Goal: Task Accomplishment & Management: Manage account settings

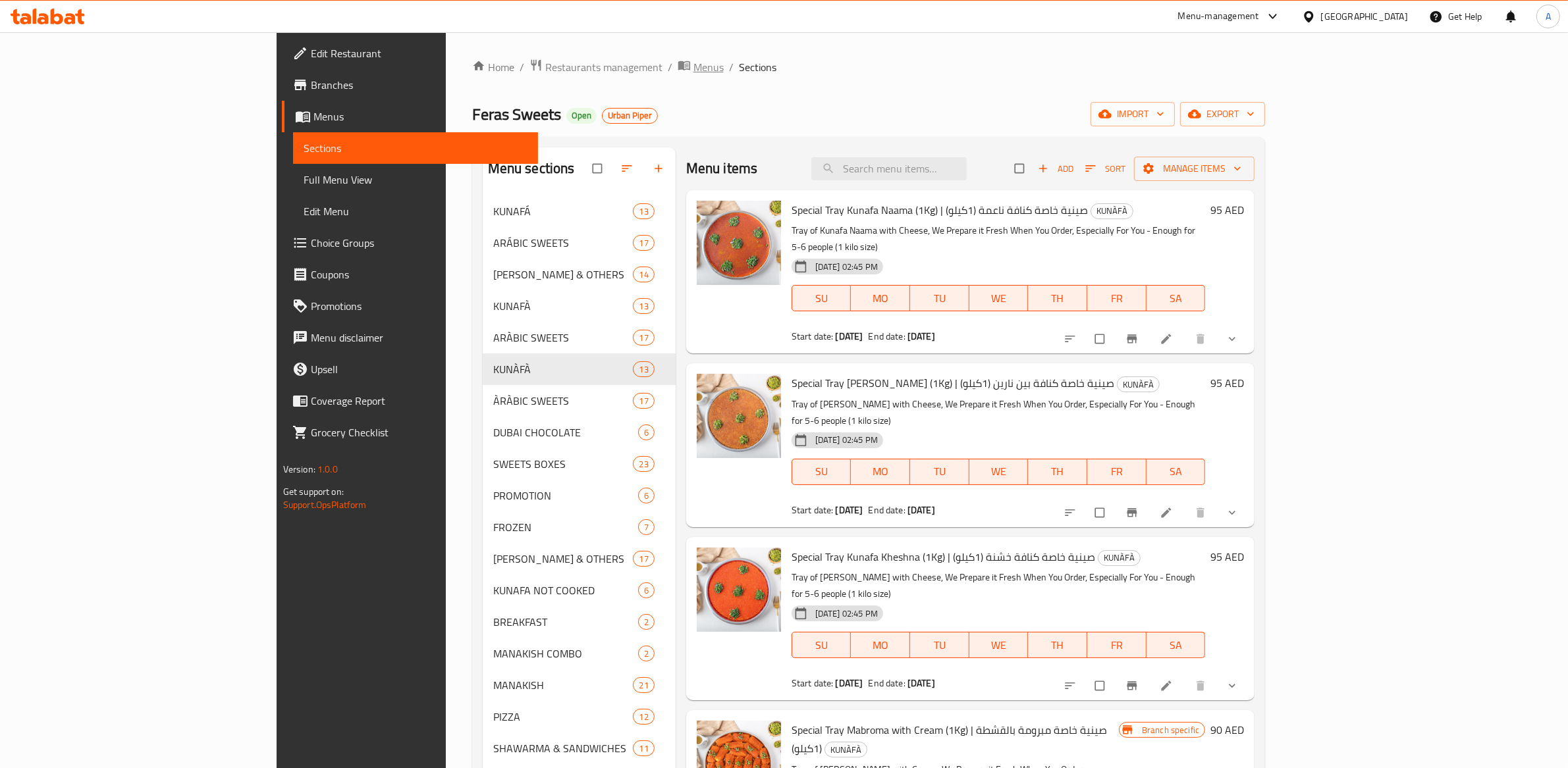
click at [693, 69] on span "Menus" at bounding box center [708, 67] width 30 height 16
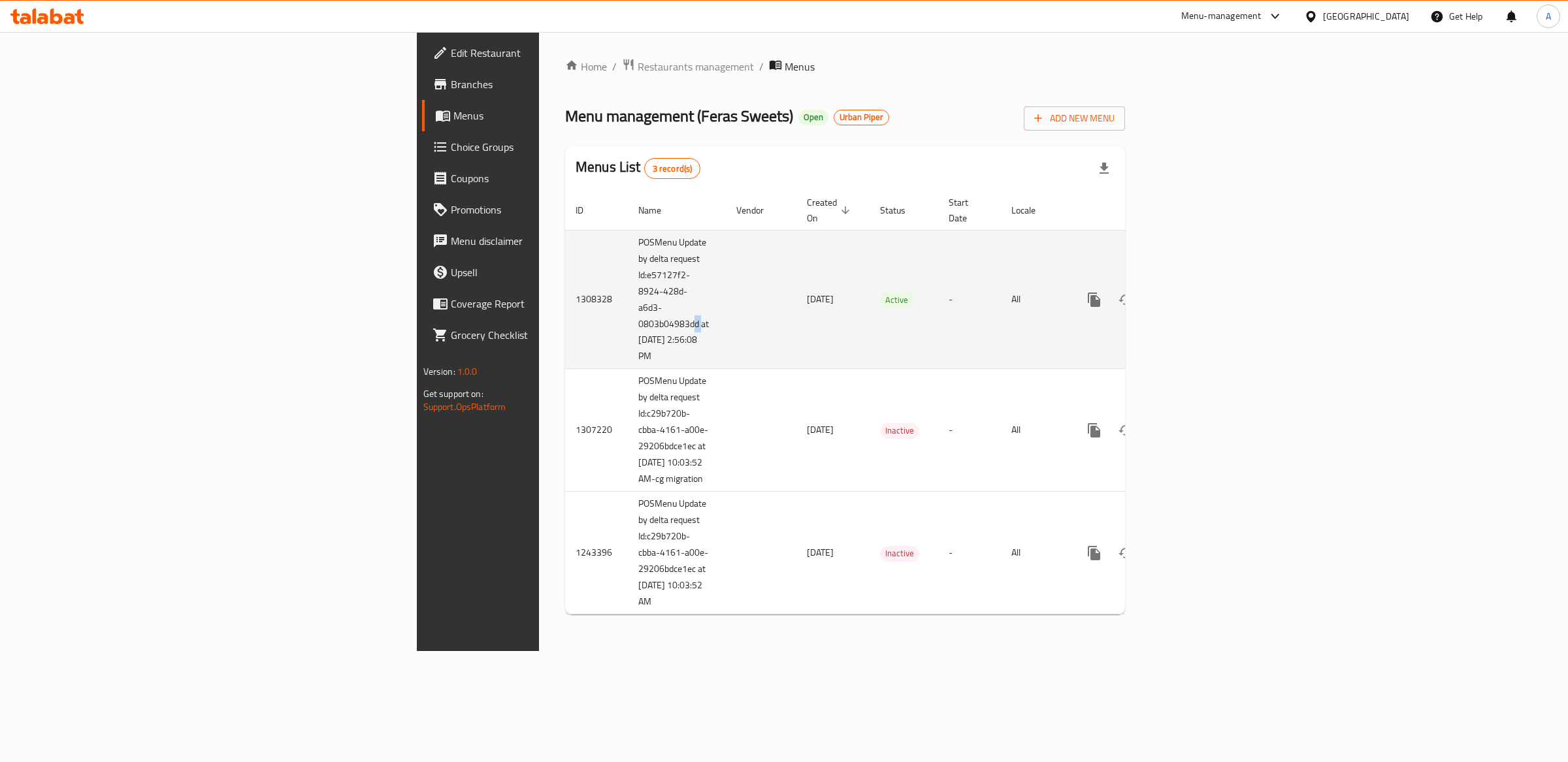
click at [628, 305] on td "POSMenu Update by delta request Id:e57127f2-8924-428d-a6d3-0803b04983dd at [DAT…" at bounding box center [676, 299] width 98 height 139
click at [628, 315] on td "POSMenu Update by delta request Id:e57127f2-8924-428d-a6d3-0803b04983dd at [DAT…" at bounding box center [676, 299] width 98 height 139
drag, startPoint x: 420, startPoint y: 309, endPoint x: 361, endPoint y: 233, distance: 96.2
click at [628, 233] on td "POSMenu Update by delta request Id:e57127f2-8924-428d-a6d3-0803b04983dd at [DAT…" at bounding box center [676, 299] width 98 height 139
click at [1204, 284] on link "enhanced table" at bounding box center [1188, 299] width 32 height 32
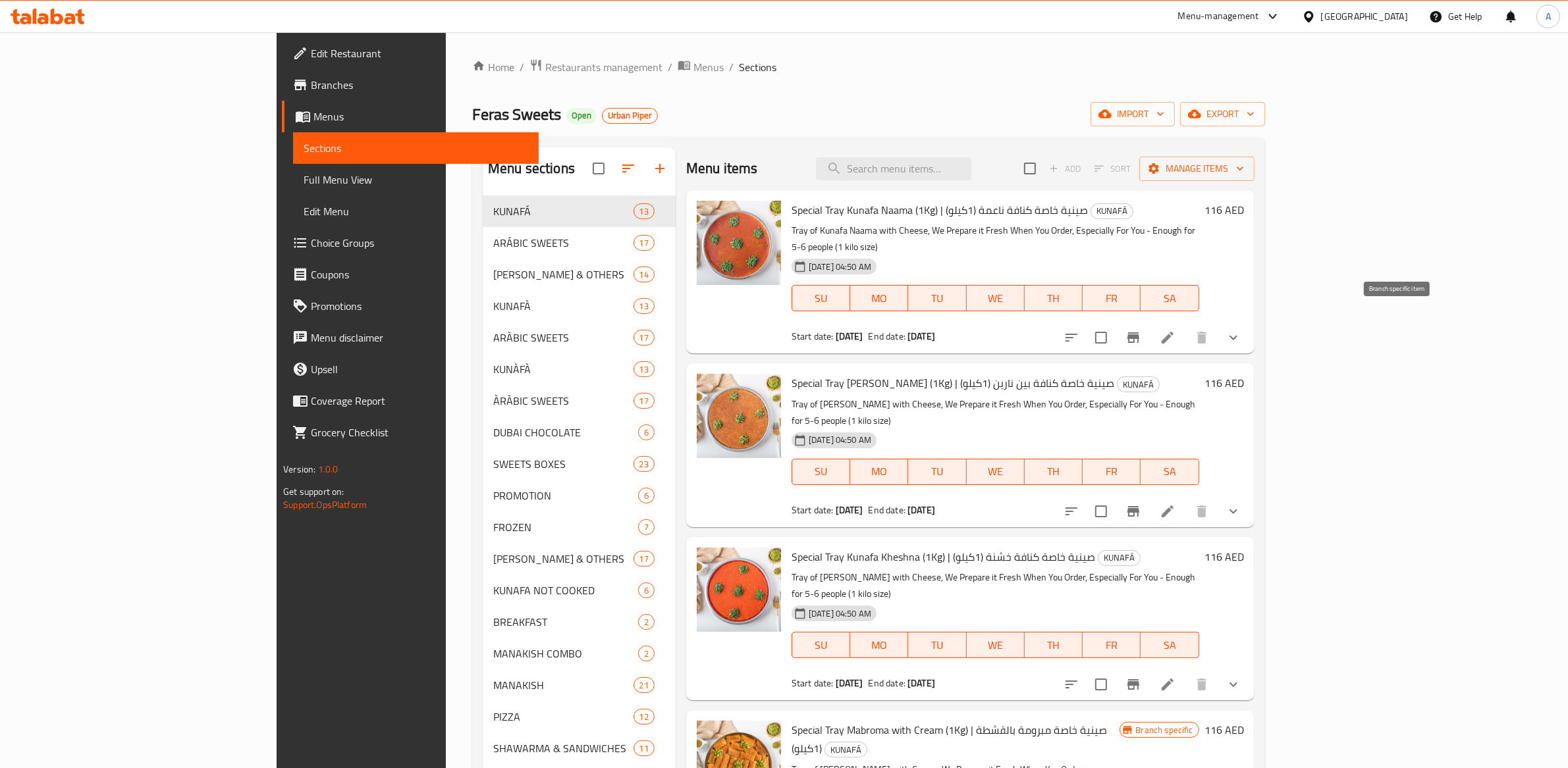
click at [1141, 330] on icon "Branch-specific-item" at bounding box center [1133, 337] width 16 height 16
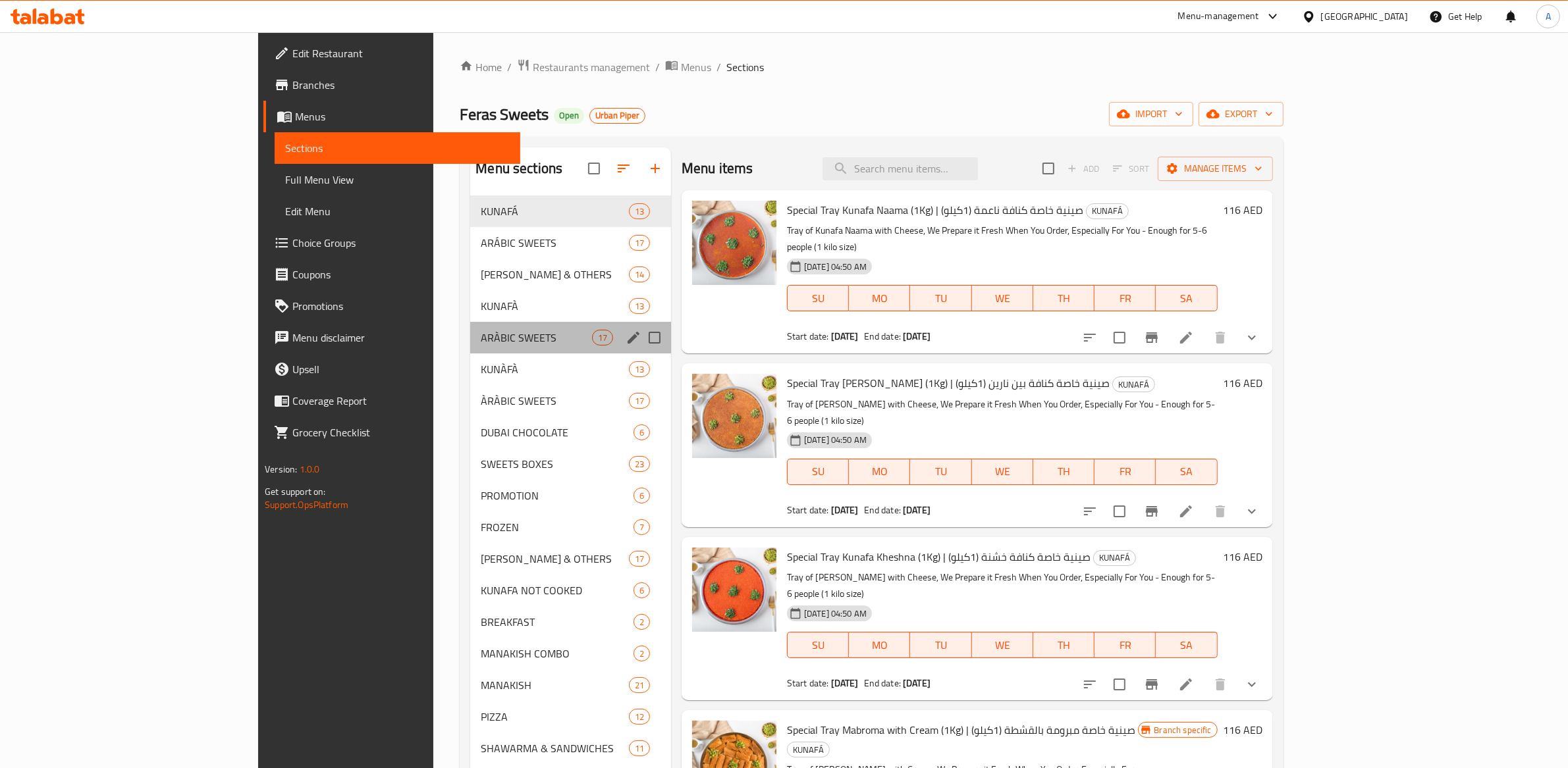
click at [470, 325] on div "ARÀBIC SWEETS 17" at bounding box center [571, 337] width 201 height 32
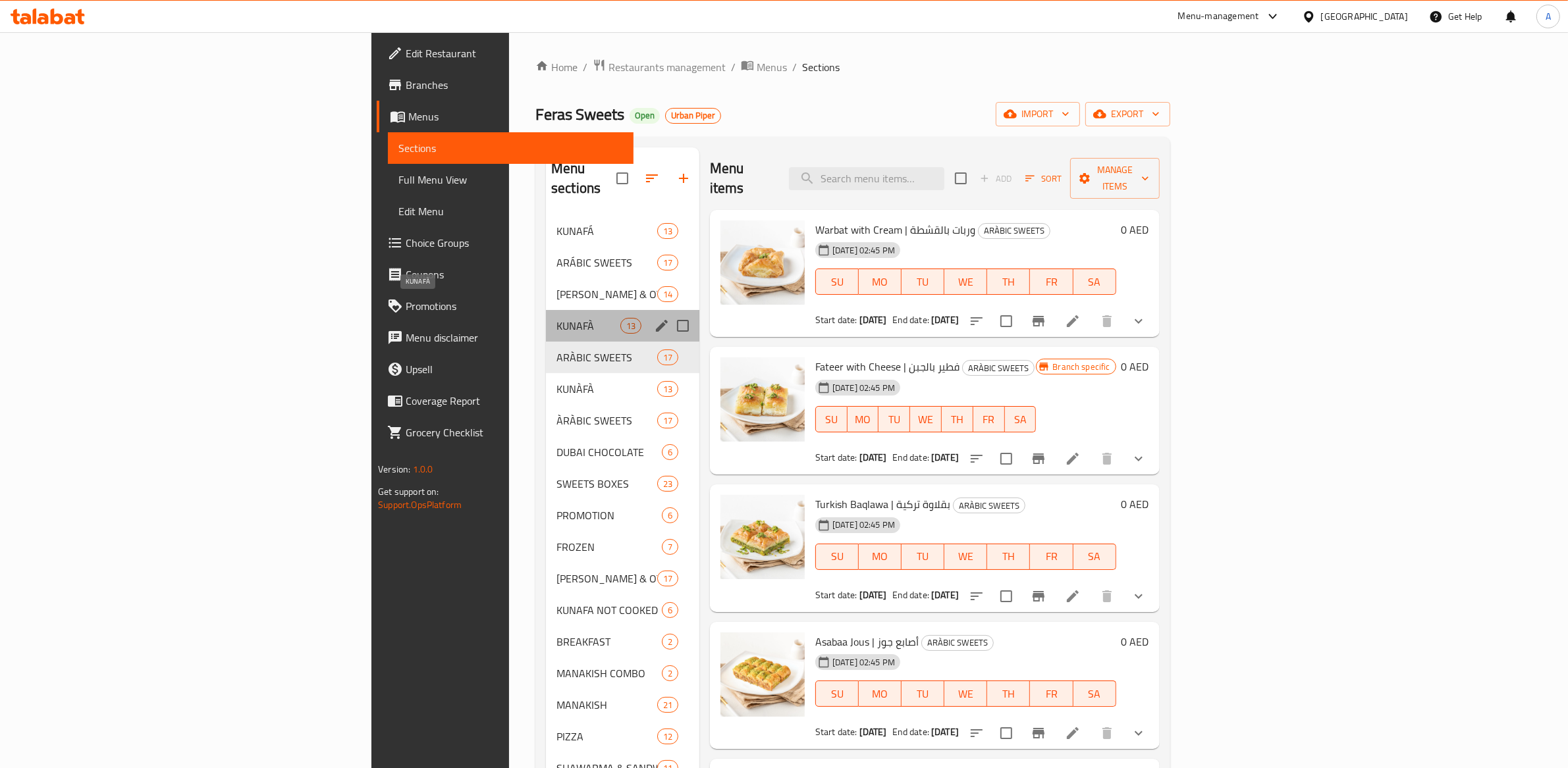
click at [557, 318] on span "KUNAFÀ" at bounding box center [588, 326] width 64 height 16
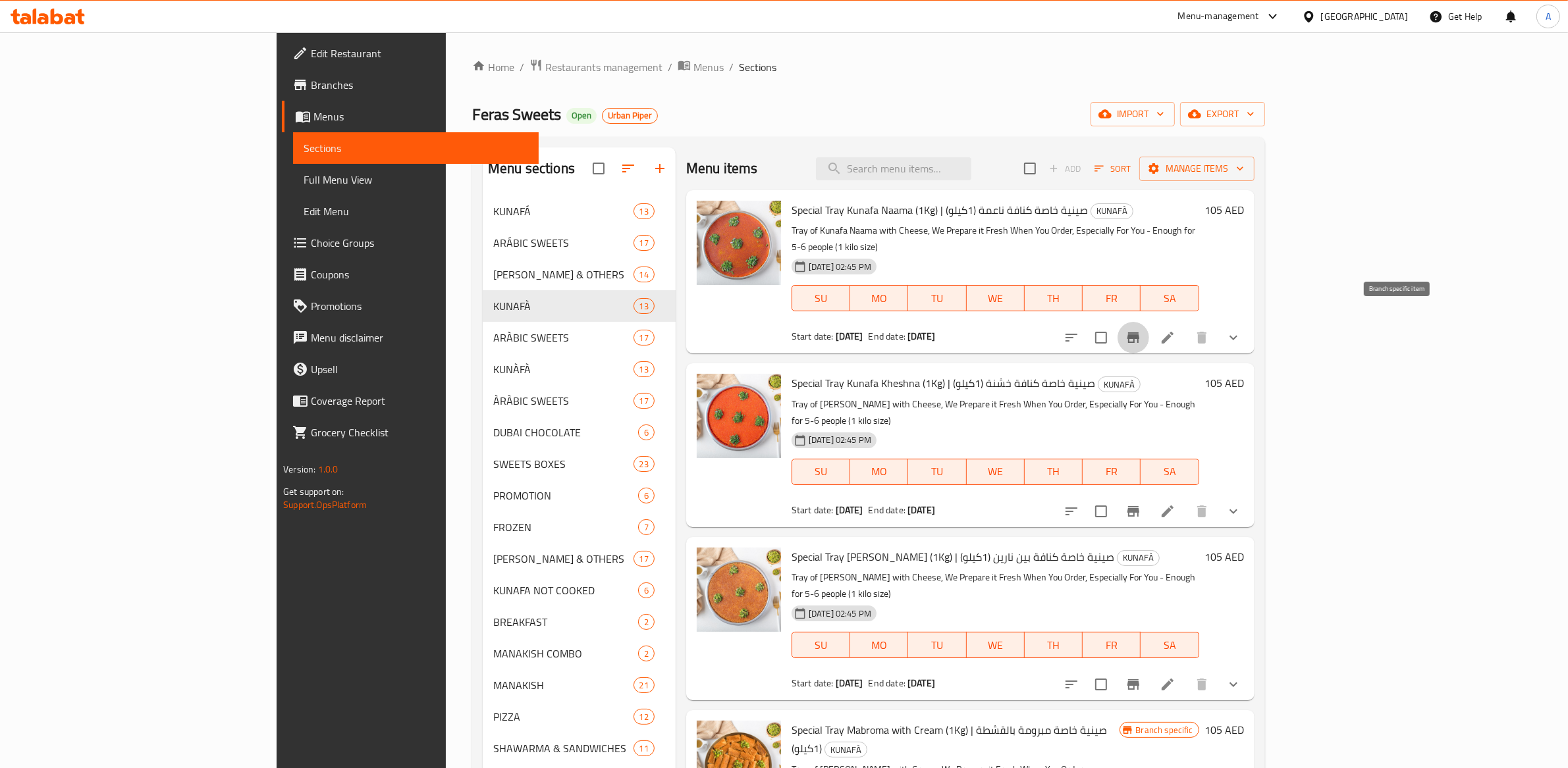
click at [1141, 330] on icon "Branch-specific-item" at bounding box center [1133, 337] width 16 height 16
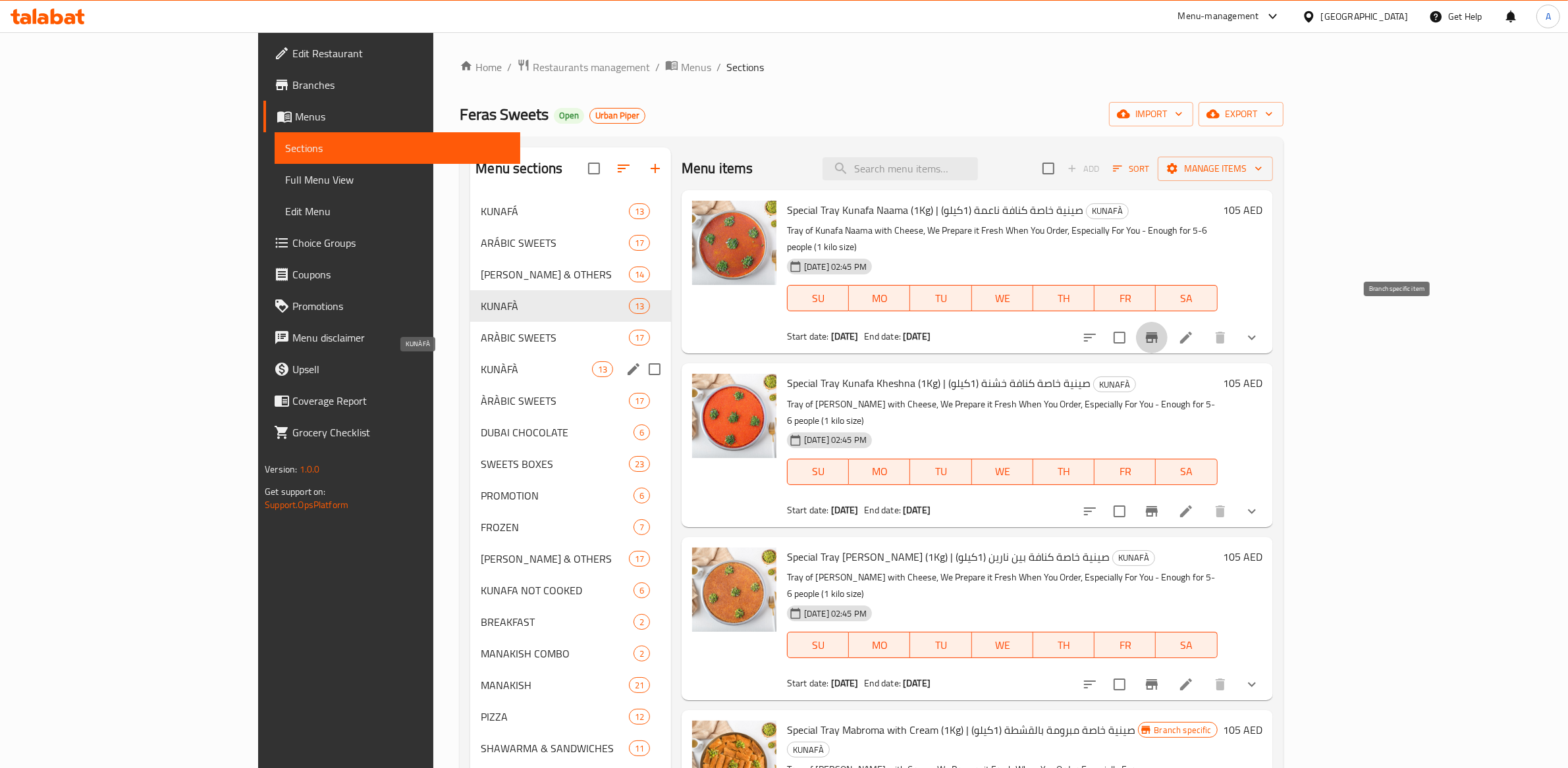
click at [480, 368] on span "KUNÀFÀ" at bounding box center [536, 369] width 110 height 16
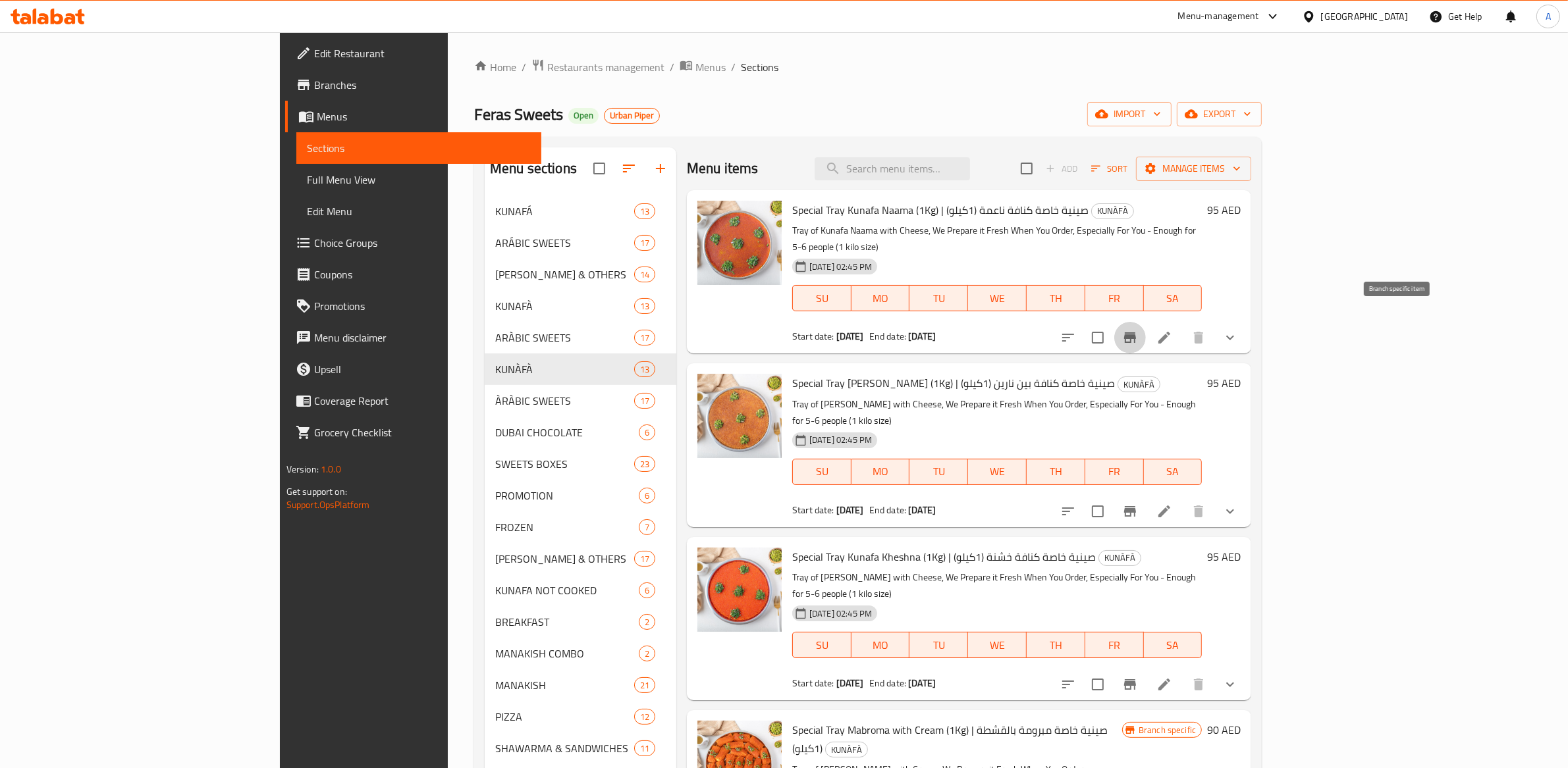
click at [1138, 330] on icon "Branch-specific-item" at bounding box center [1130, 337] width 16 height 16
click at [1172, 330] on icon at bounding box center [1164, 337] width 16 height 16
